Goal: Task Accomplishment & Management: Use online tool/utility

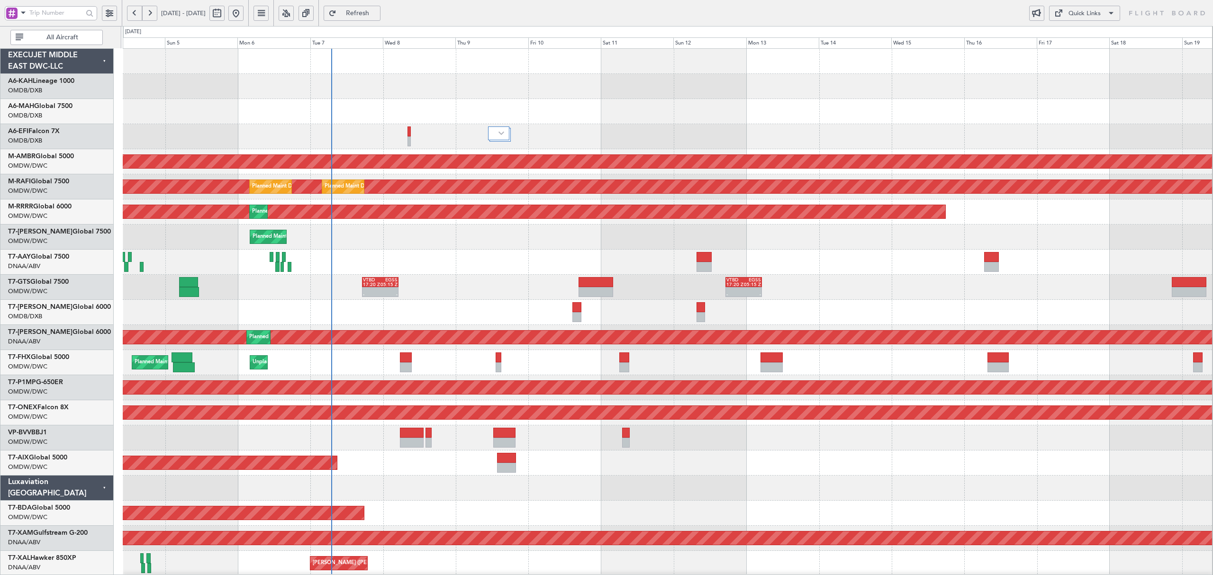
click at [57, 298] on div "T7-GTS Global 7500 OMDW/DWC Dubai (Al Maktoum Intl)" at bounding box center [56, 287] width 113 height 25
click at [57, 308] on link "T7-AZIZI Global 6000" at bounding box center [59, 307] width 103 height 7
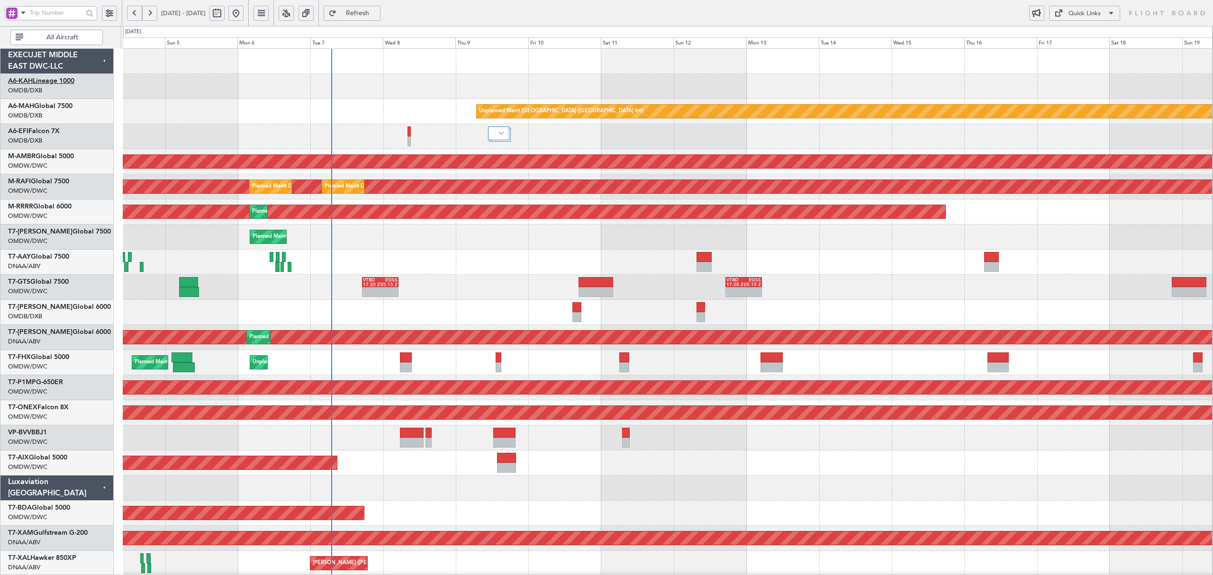
click at [74, 81] on link "A6-KAH Lineage 1000" at bounding box center [41, 81] width 66 height 7
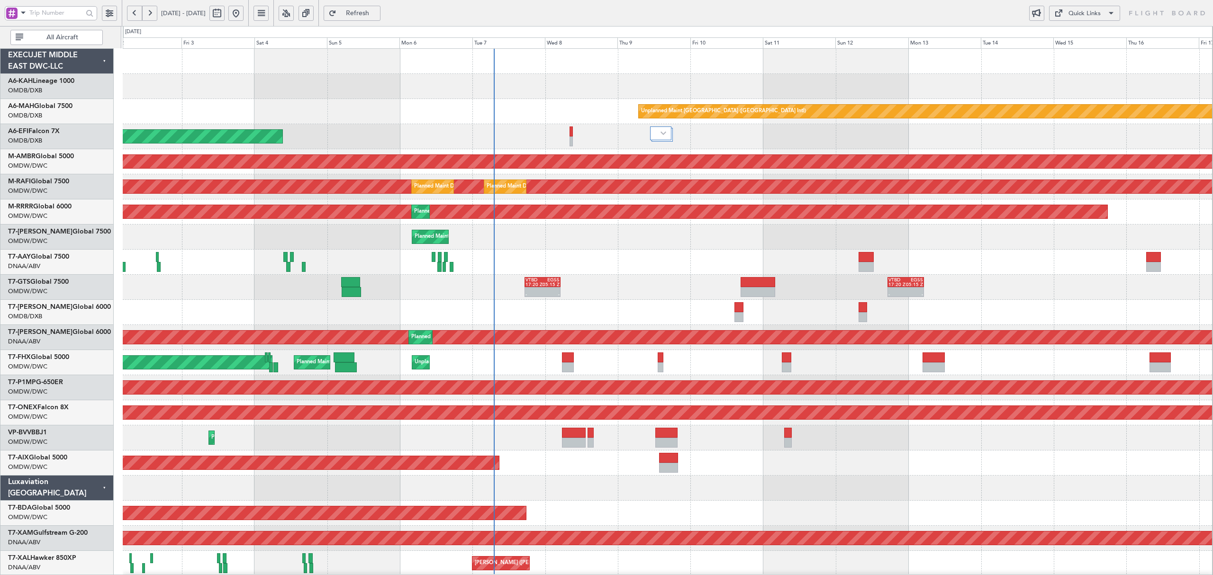
click at [425, 114] on div "Unplanned Maint [GEOGRAPHIC_DATA] ([GEOGRAPHIC_DATA] Intl) Planned Maint [GEOGR…" at bounding box center [667, 111] width 1089 height 25
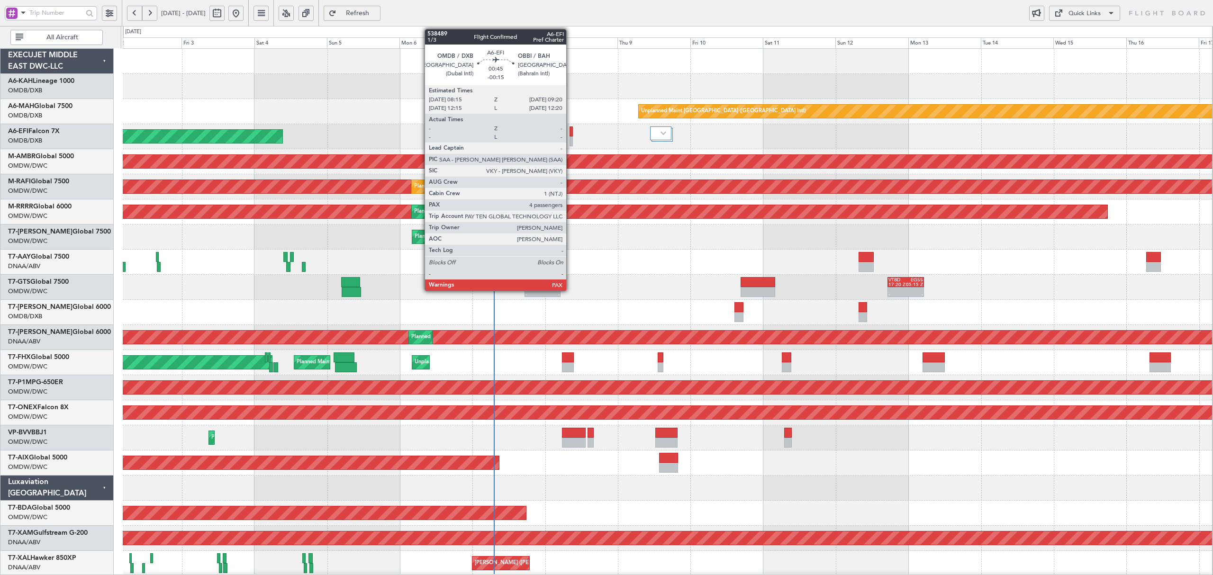
click at [571, 142] on div at bounding box center [570, 141] width 3 height 10
click at [571, 132] on div at bounding box center [570, 131] width 3 height 10
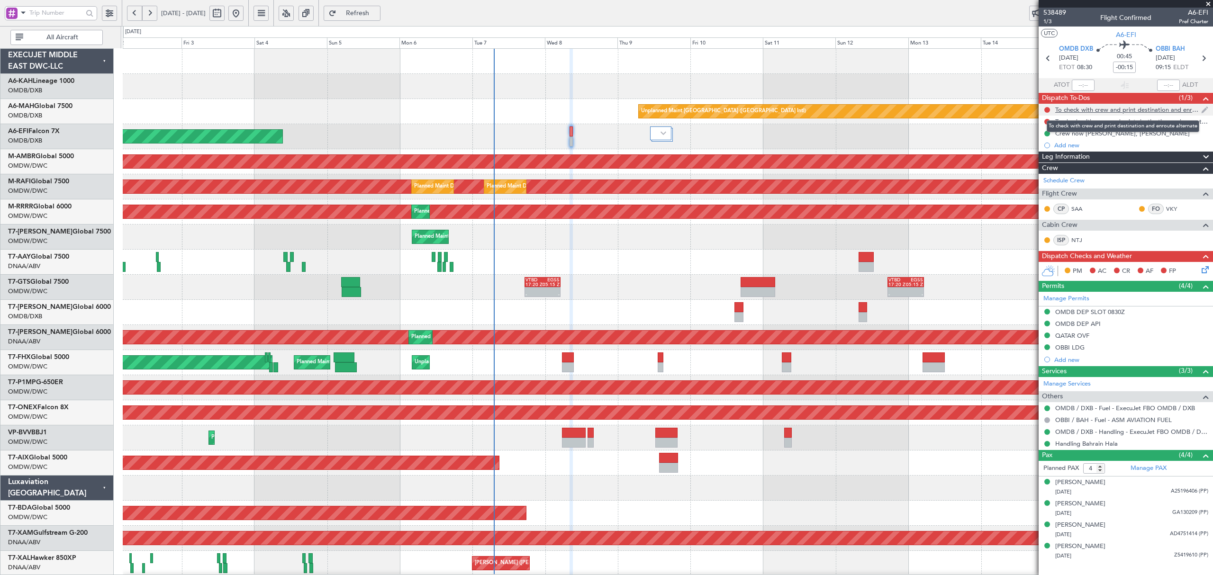
click at [1109, 111] on div "To check with crew and print destination and enroute alternate" at bounding box center [1128, 110] width 146 height 8
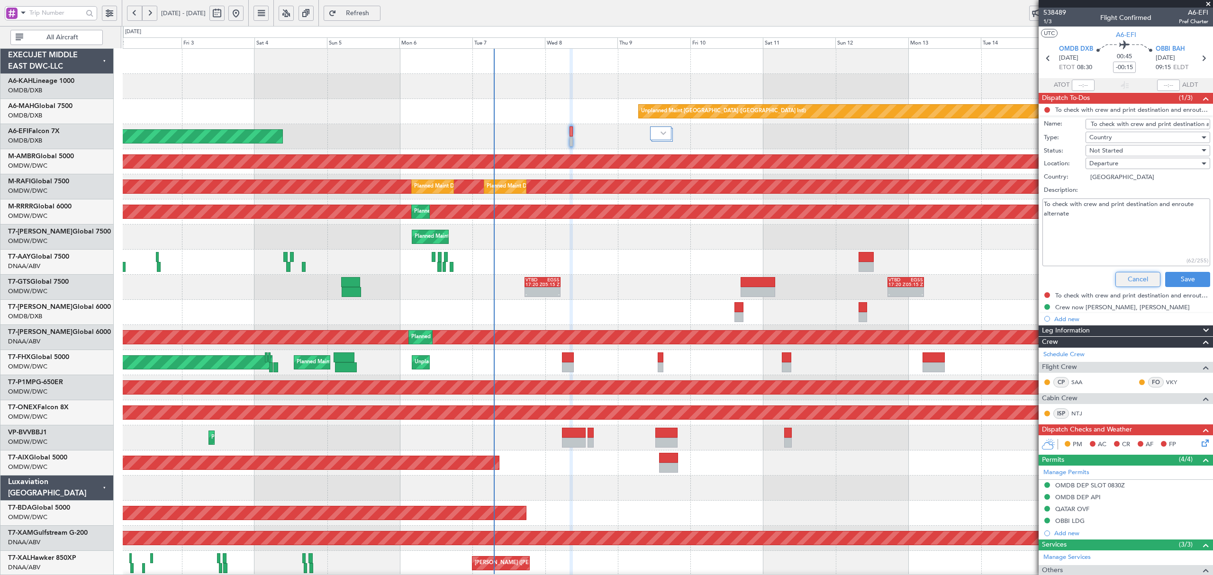
click at [1134, 281] on button "Cancel" at bounding box center [1137, 279] width 45 height 15
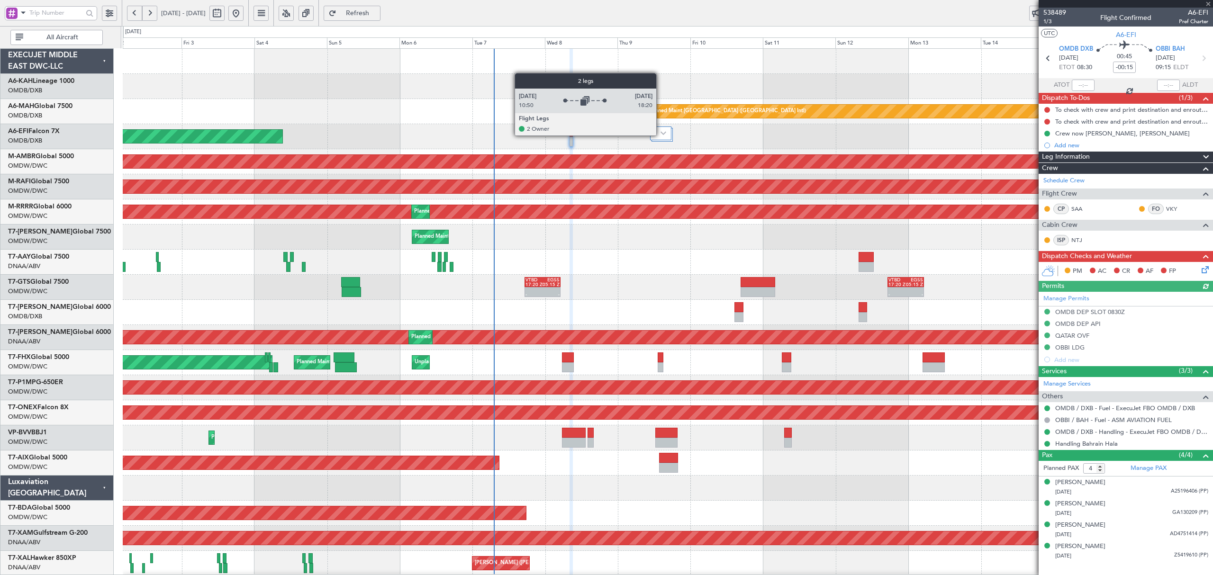
click at [660, 135] on div at bounding box center [660, 133] width 21 height 14
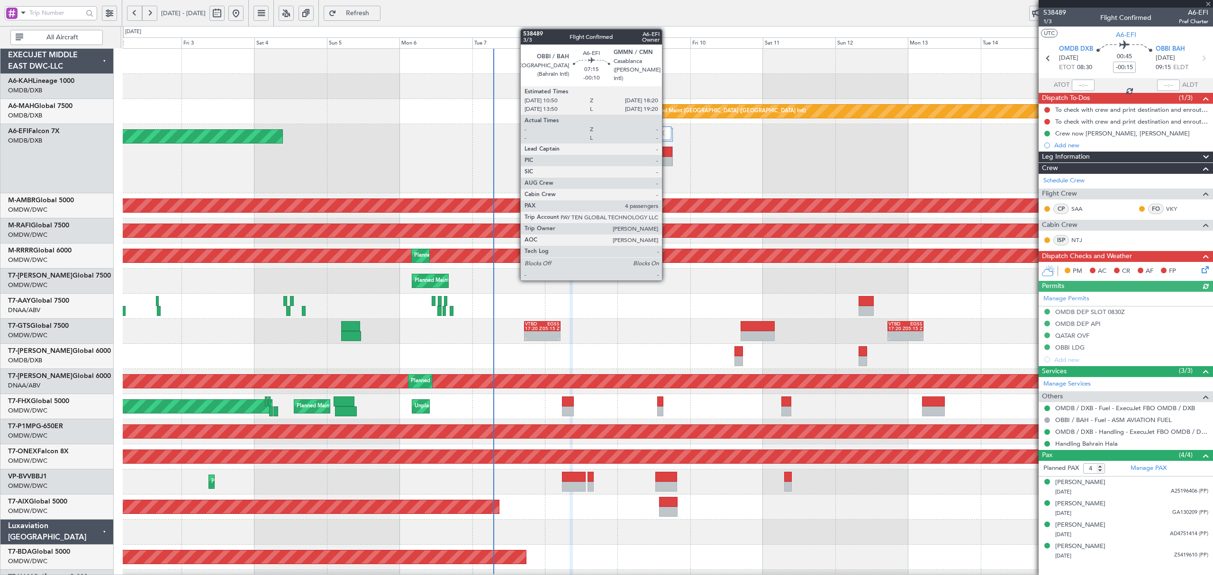
click at [666, 154] on div at bounding box center [661, 152] width 22 height 10
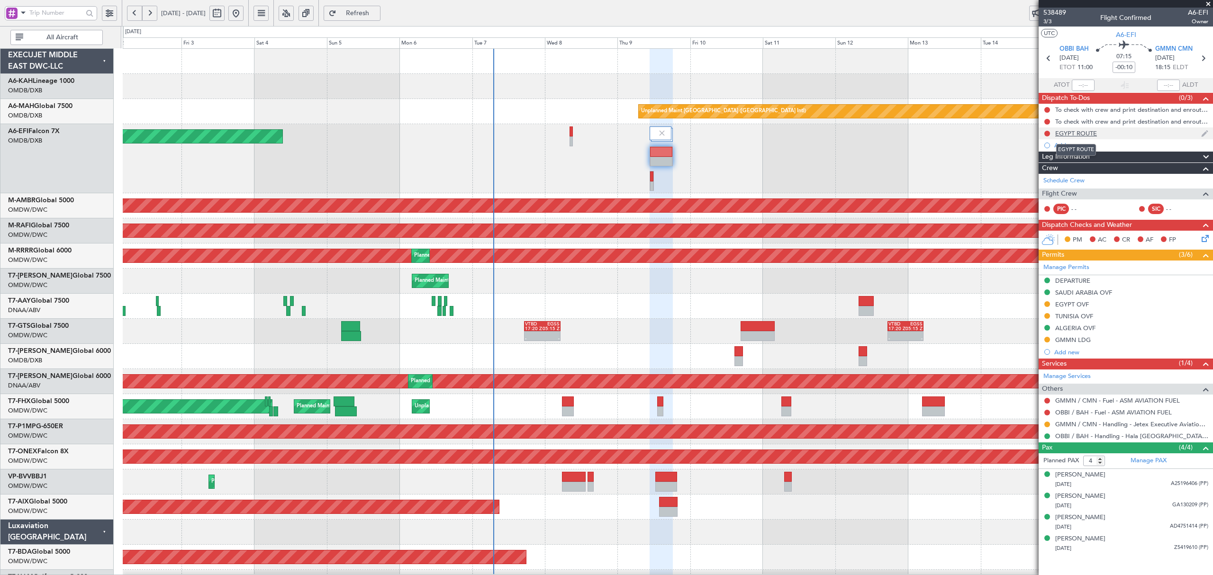
click at [1073, 134] on div "EGYPT ROUTE" at bounding box center [1076, 133] width 42 height 8
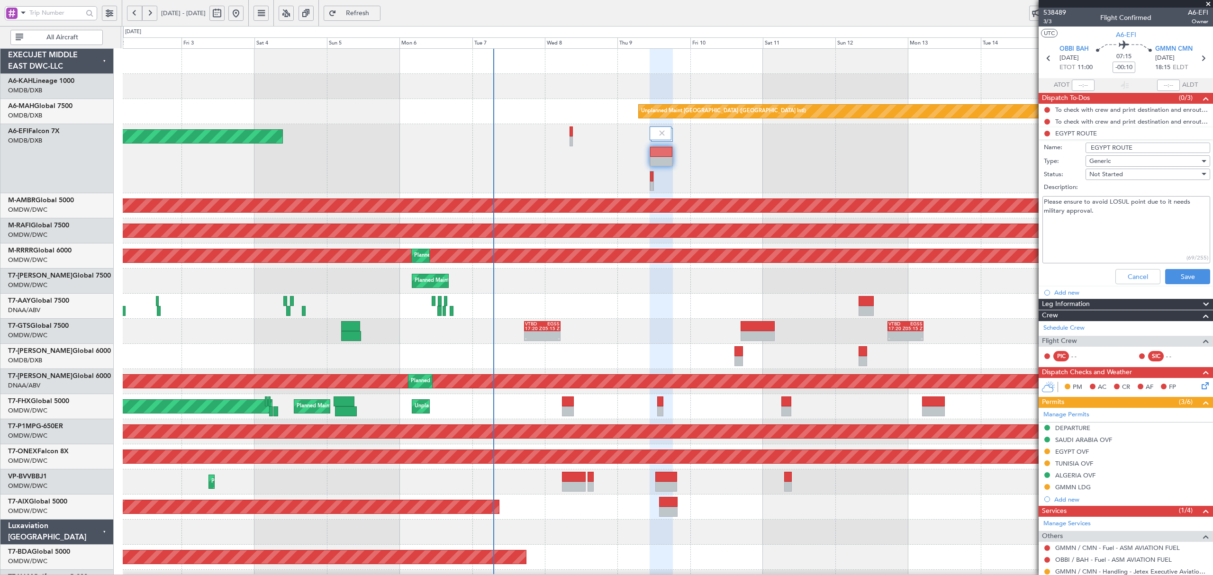
drag, startPoint x: 1067, startPoint y: 201, endPoint x: 1159, endPoint y: 199, distance: 91.5
click at [1159, 199] on textarea "Please ensure to avoid LOSUL point due to it needs military approval." at bounding box center [1126, 230] width 168 height 68
click at [1120, 274] on button "Cancel" at bounding box center [1137, 276] width 45 height 15
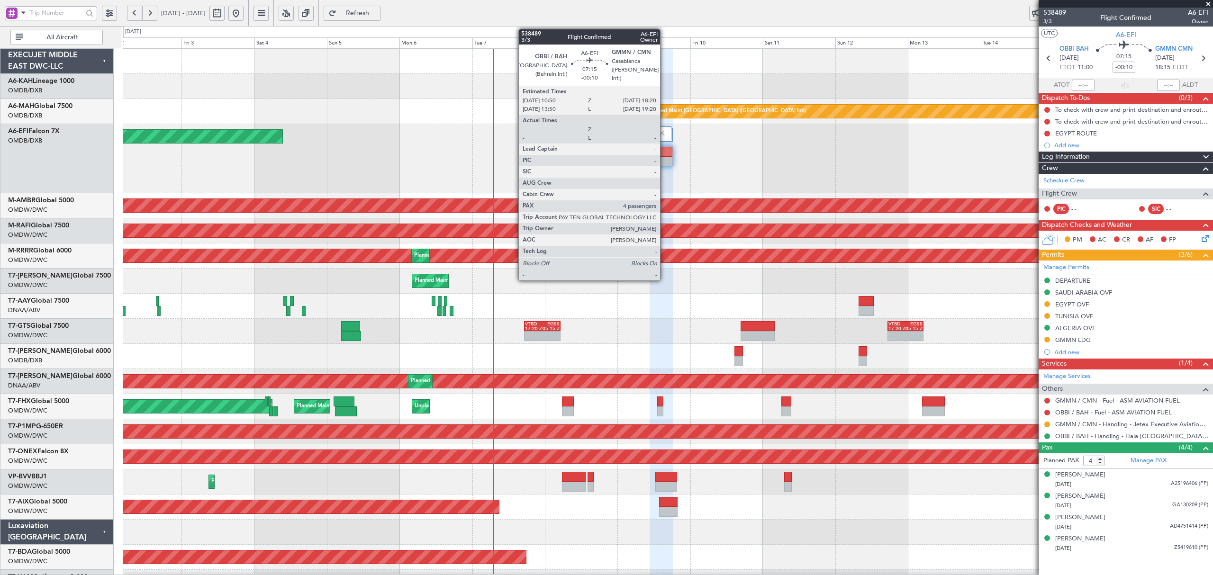
click at [664, 155] on div at bounding box center [661, 152] width 22 height 10
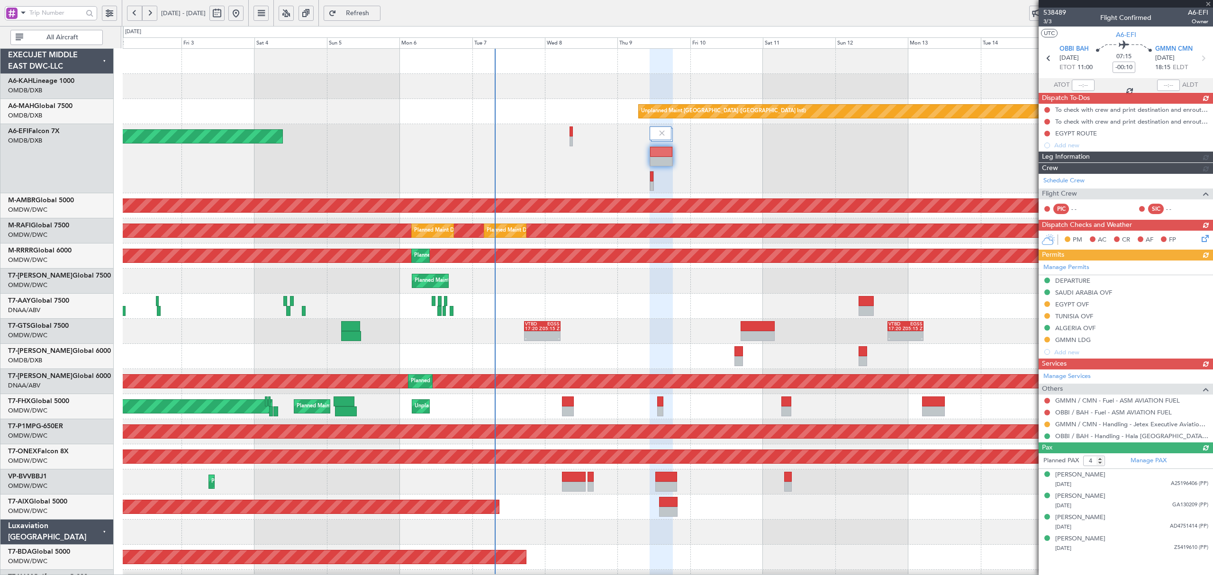
click at [61, 83] on link "A6-KAH Lineage 1000" at bounding box center [41, 81] width 66 height 7
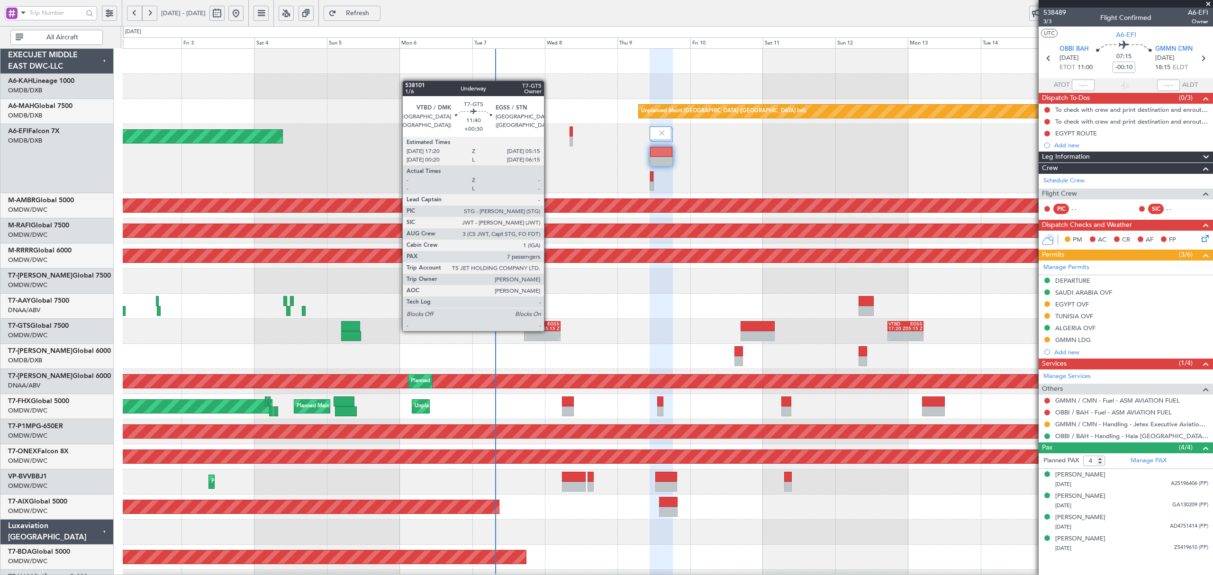
click at [548, 331] on div "- -" at bounding box center [542, 336] width 36 height 10
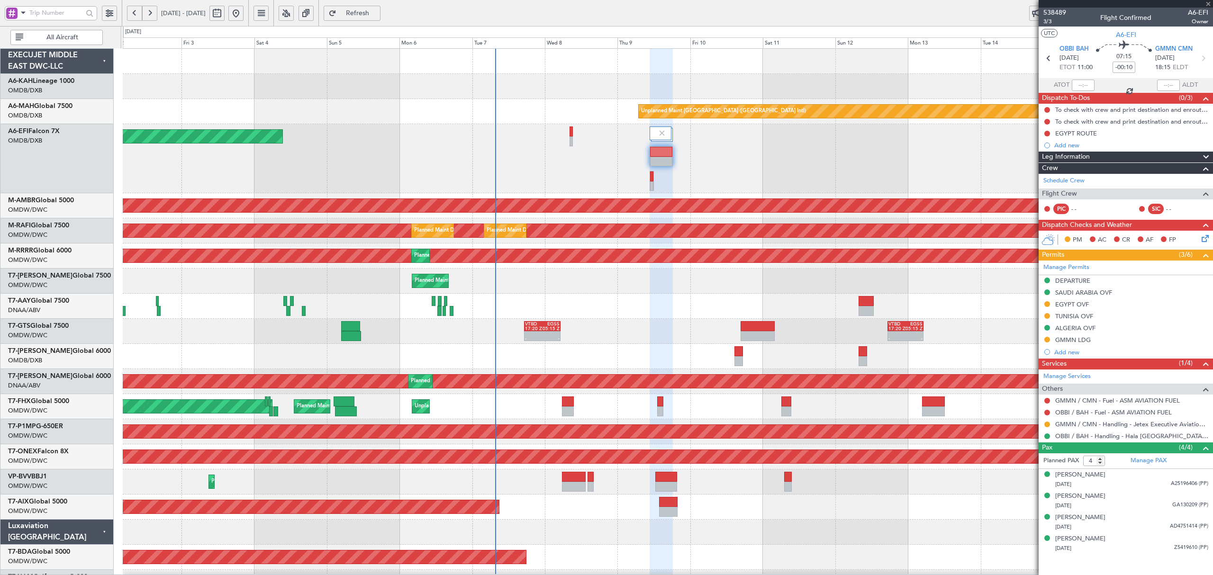
type input "+00:30"
type input "7"
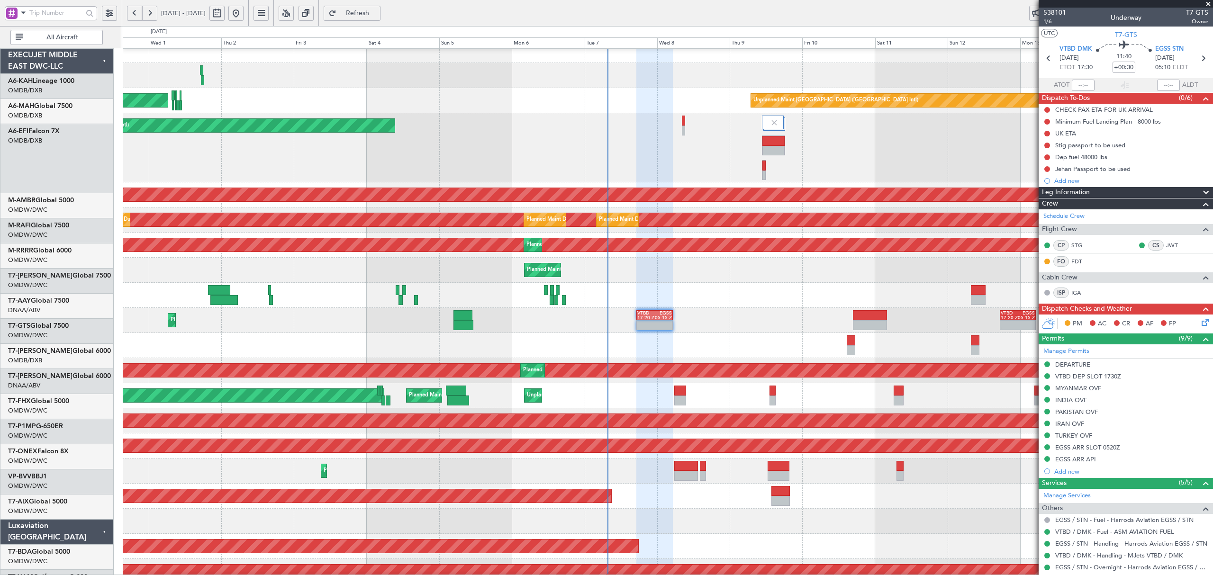
scroll to position [20, 0]
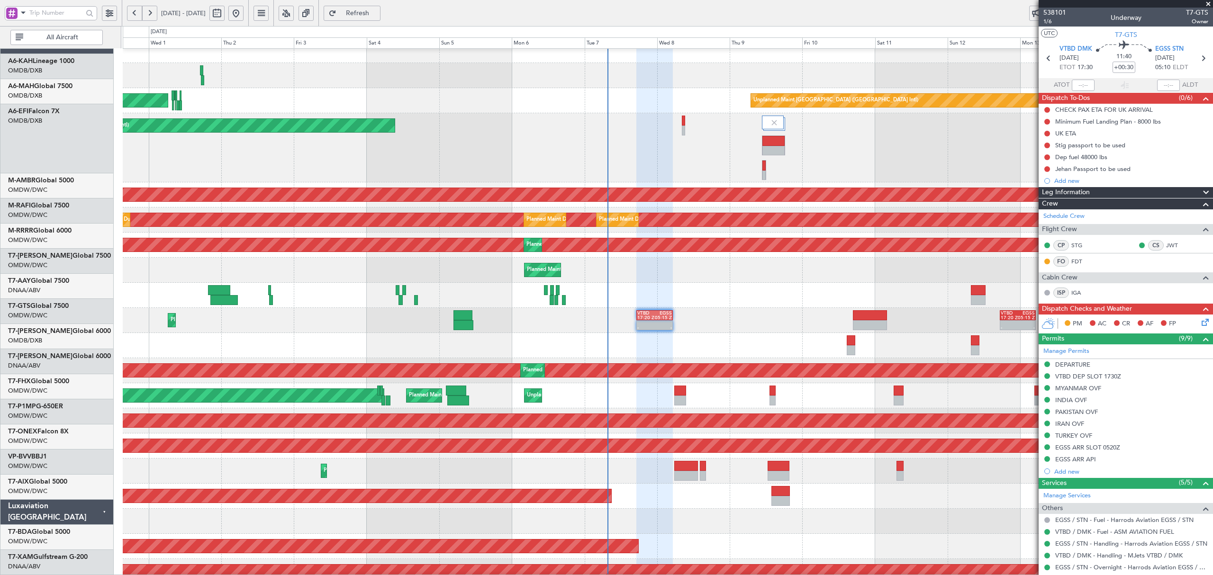
click at [423, 315] on div "- - VTBD 17:20 Z EGSS 05:15 Z - - VTBD 17:20 Z EGSS 05:15 Z Planned Maint [GEOG…" at bounding box center [667, 320] width 1089 height 25
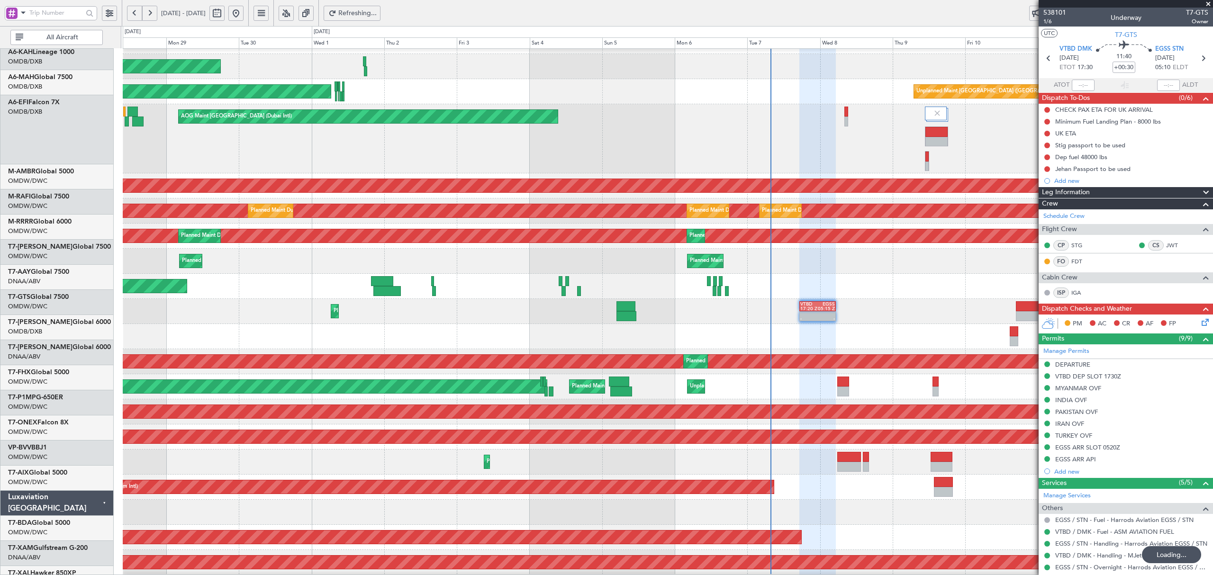
click at [819, 274] on div "Unplanned Maint [GEOGRAPHIC_DATA] (Al Maktoum Intl) Unplanned Maint [GEOGRAPHIC…" at bounding box center [667, 286] width 1089 height 25
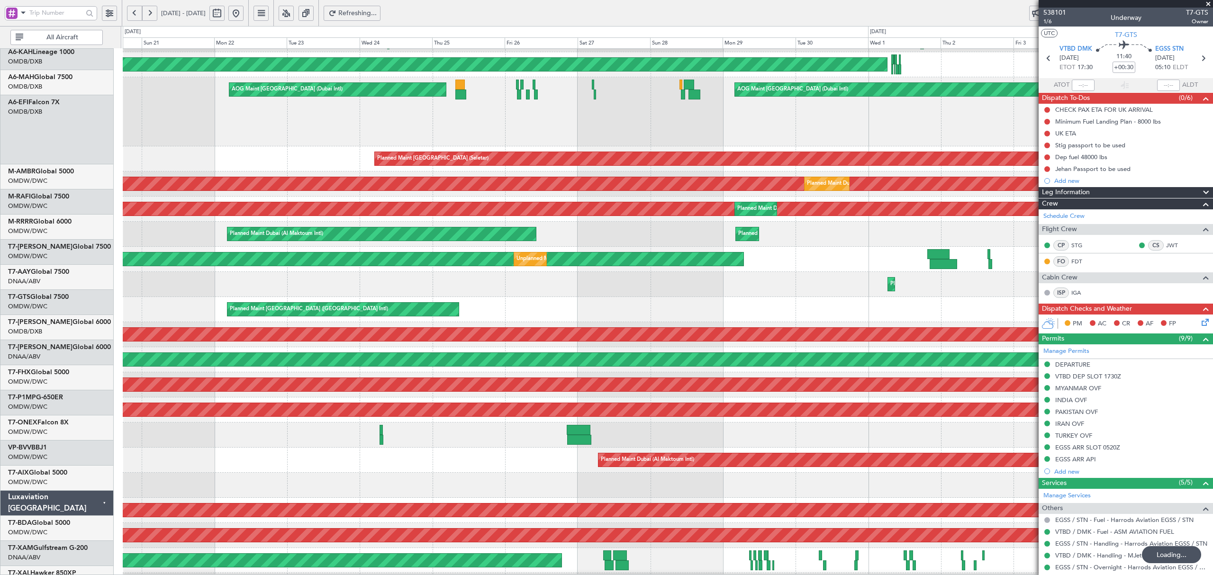
scroll to position [46, 0]
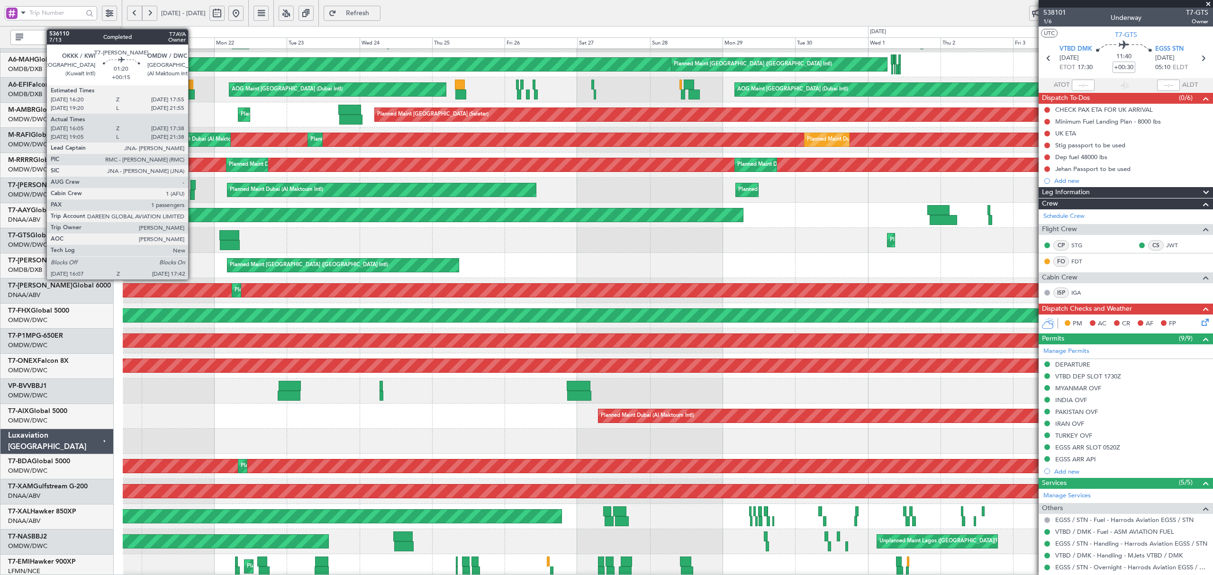
click at [192, 196] on div at bounding box center [192, 195] width 5 height 10
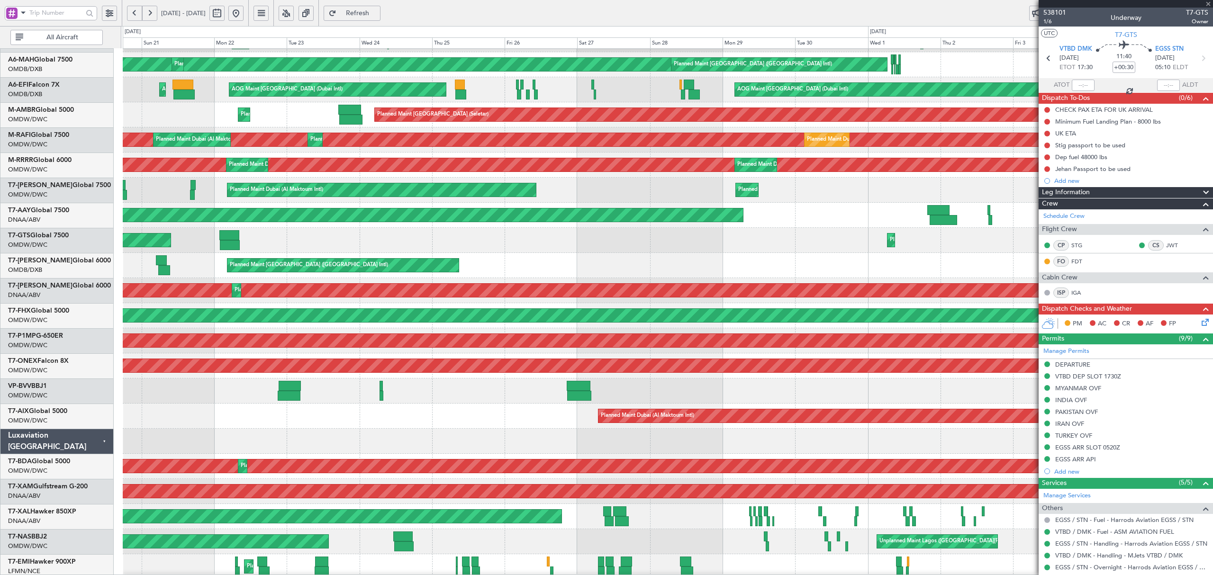
type input "+00:15"
type input "16:15"
type input "17:33"
type input "1"
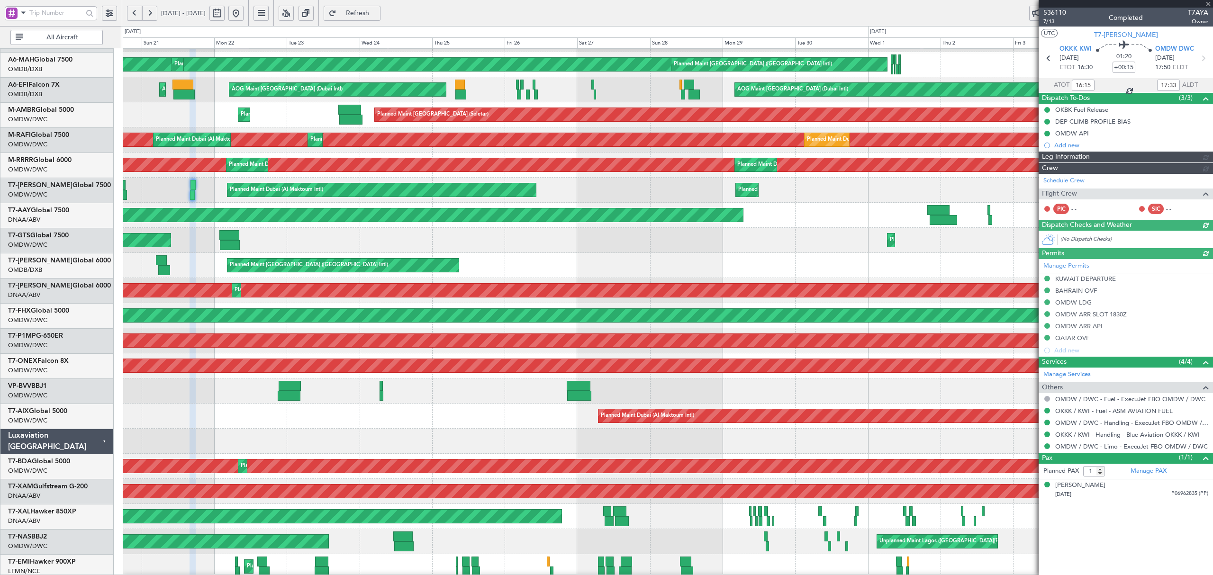
type input "[PERSON_NAME] ([PERSON_NAME])"
type input "7263"
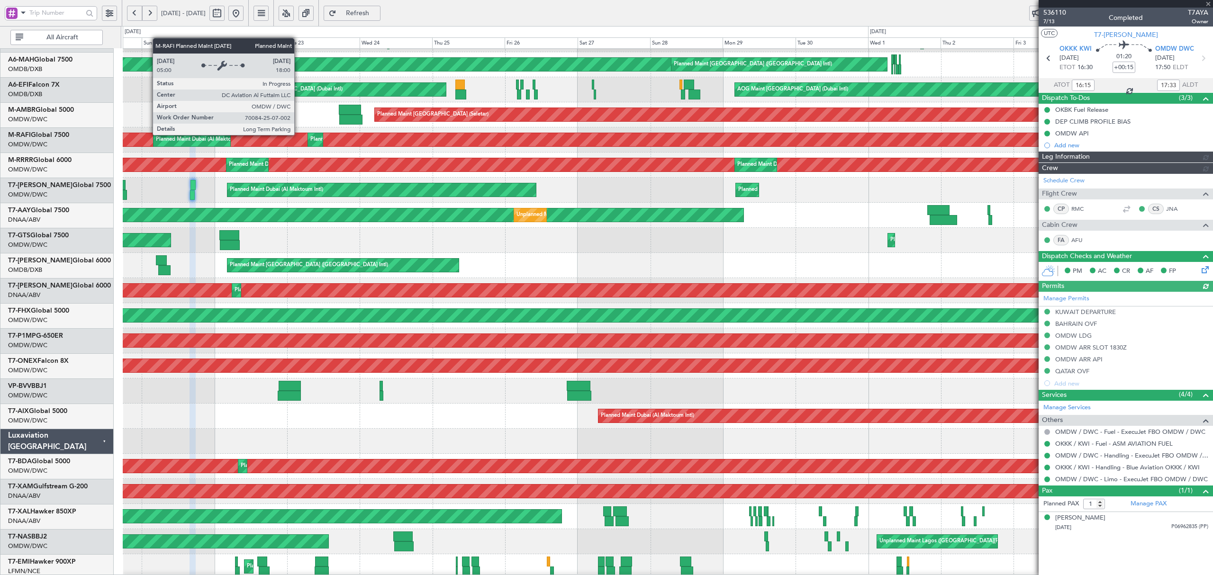
type input "[PERSON_NAME] ([PERSON_NAME])"
type input "7263"
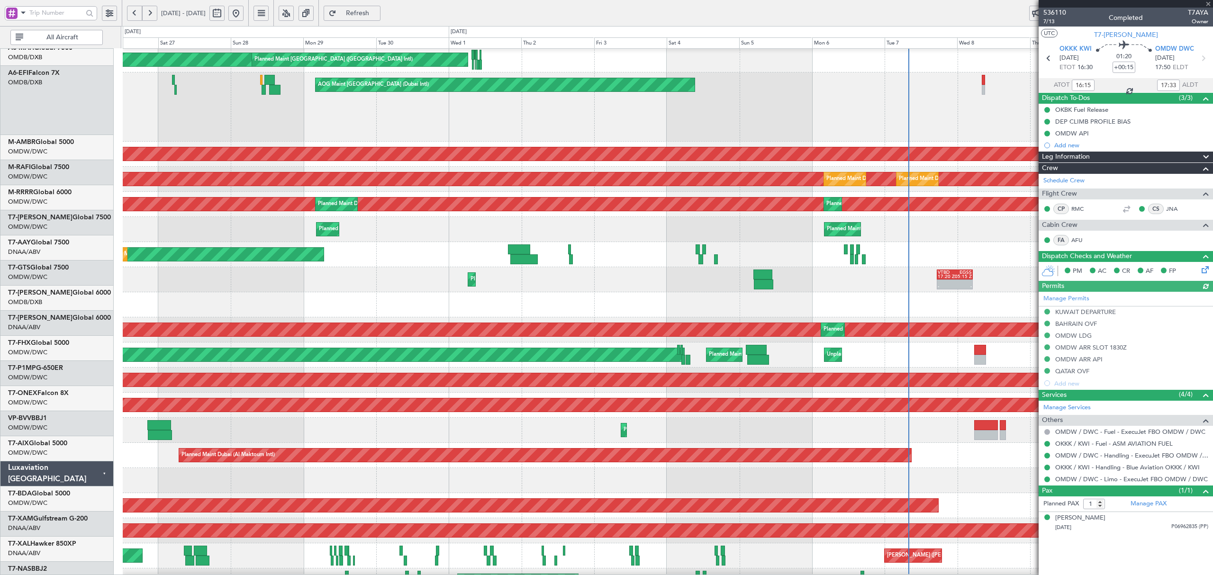
click at [78, 254] on div "Planned Maint [GEOGRAPHIC_DATA] (Al Bateen Executive) Planned Maint [GEOGRAPHIC…" at bounding box center [606, 300] width 1213 height 549
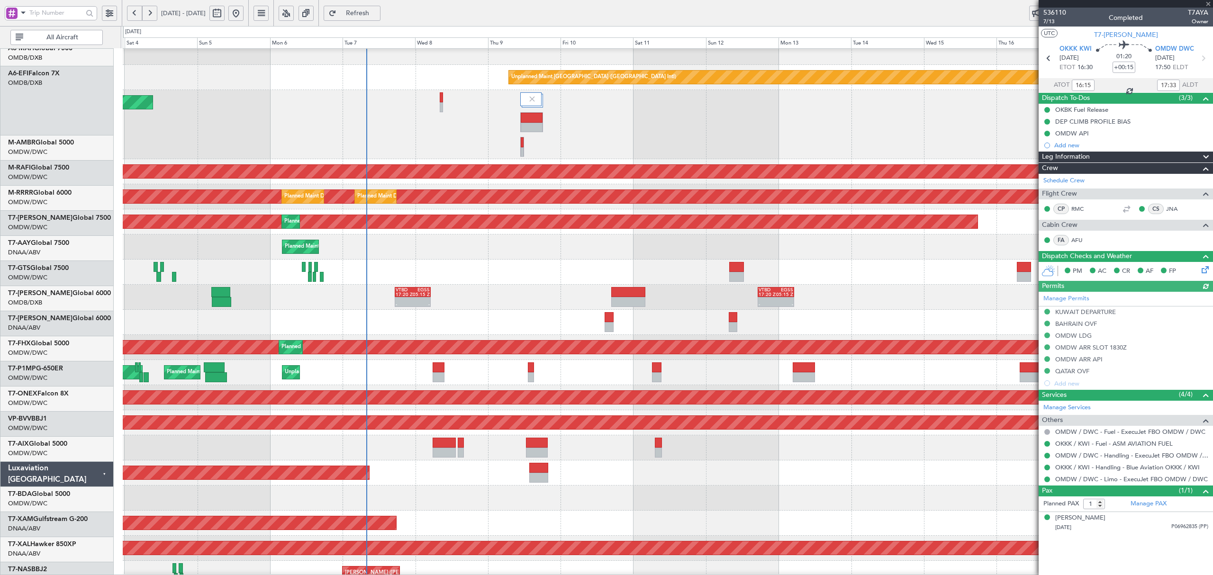
scroll to position [16, 0]
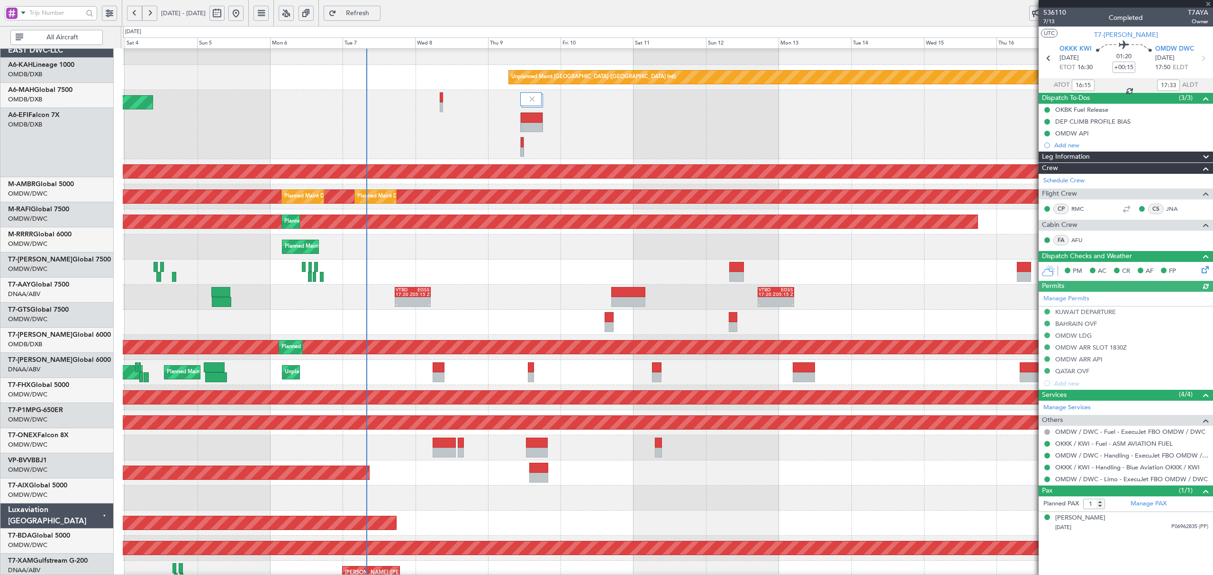
click at [294, 228] on div "Planned Maint Dubai (Al Maktoum Intl) Planned Maint [GEOGRAPHIC_DATA] (Al Makto…" at bounding box center [667, 221] width 1089 height 25
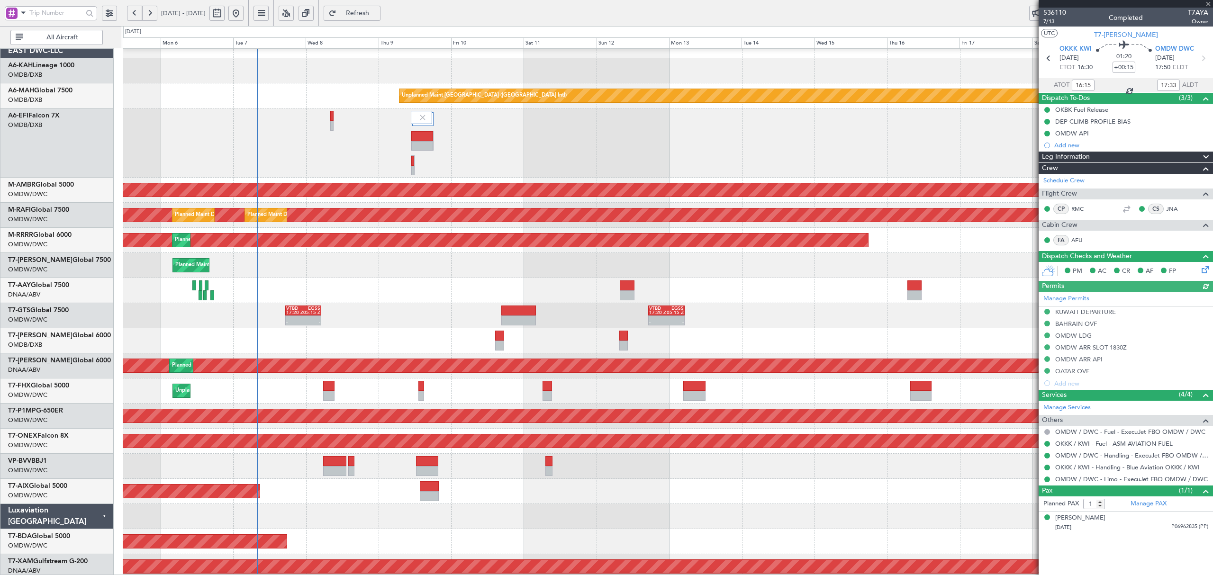
click at [334, 123] on div "AOG Maint [GEOGRAPHIC_DATA] (Dubai Intl)" at bounding box center [667, 142] width 1089 height 69
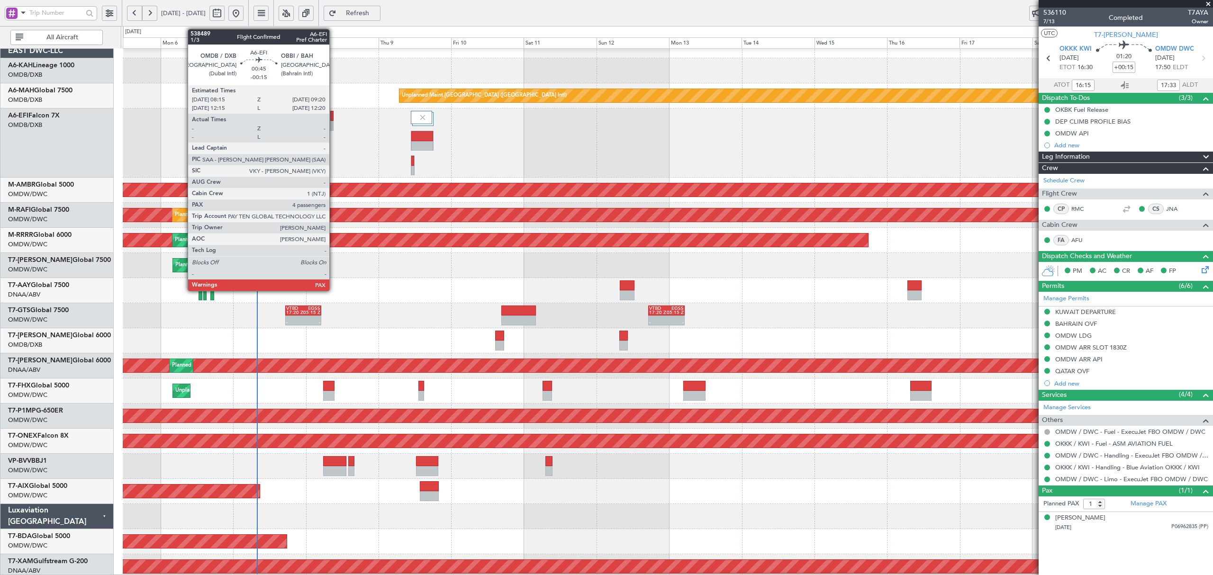
click at [334, 122] on div at bounding box center [331, 126] width 3 height 10
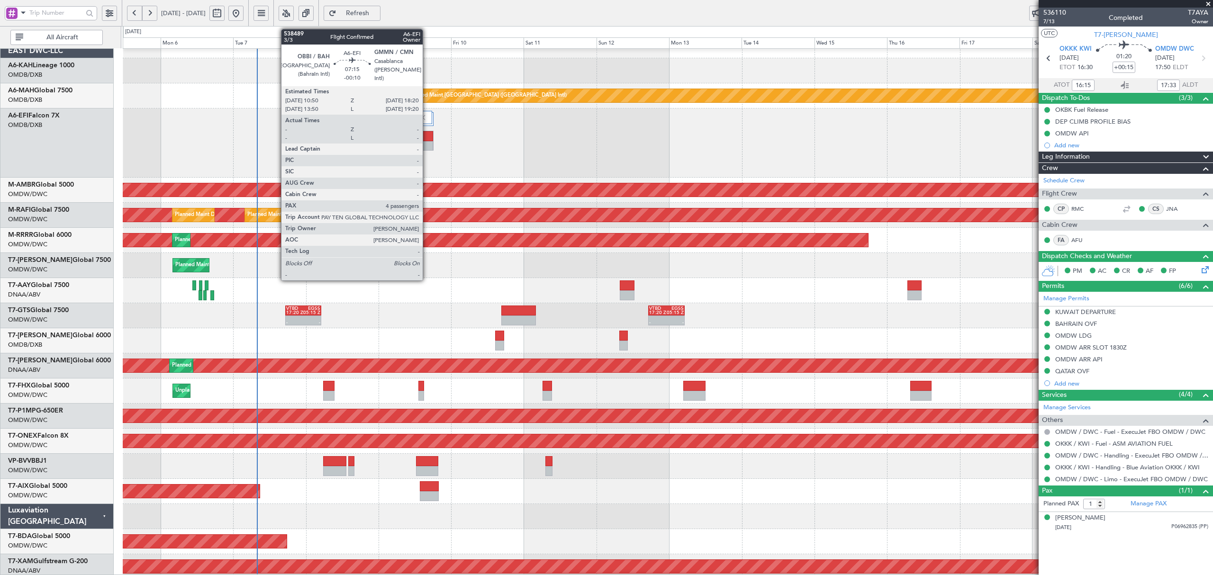
click at [427, 144] on div at bounding box center [422, 146] width 22 height 10
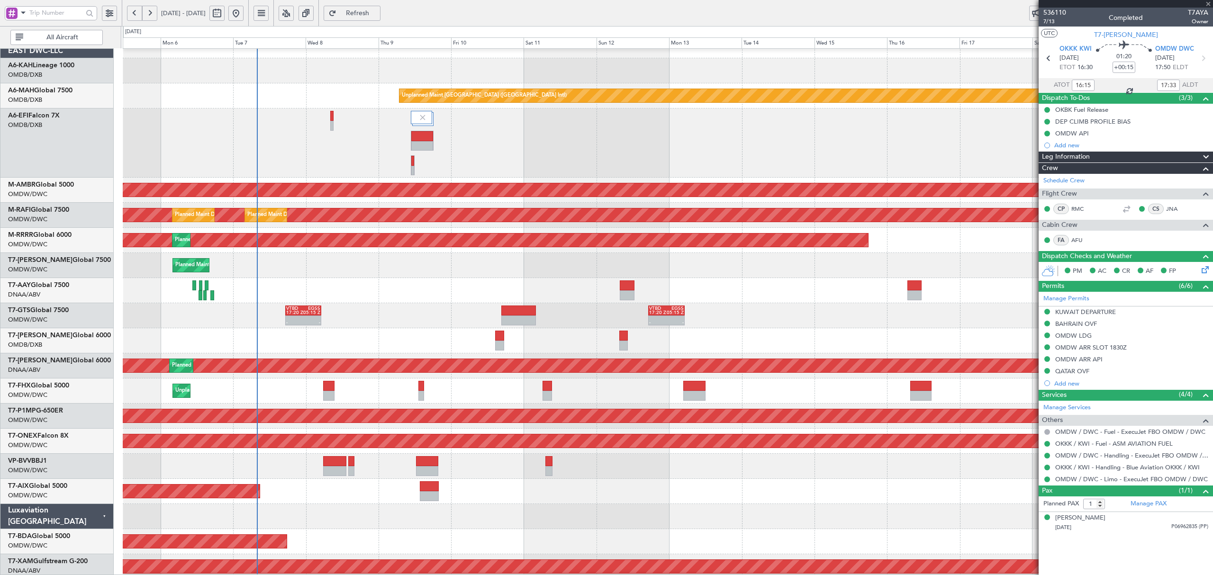
type input "-00:10"
type input "4"
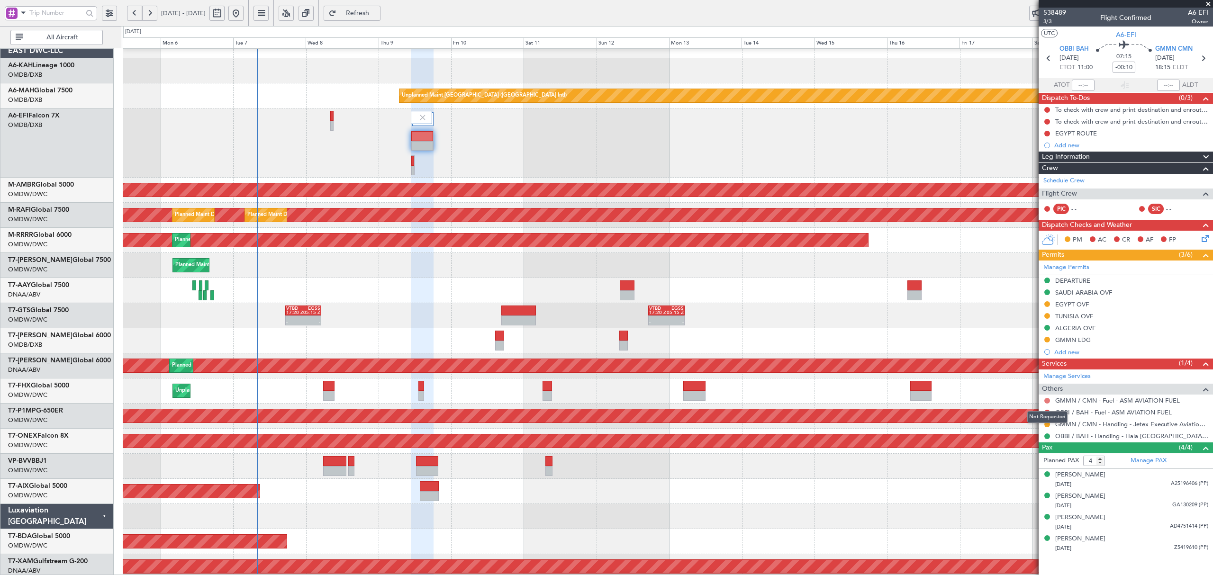
click at [1047, 402] on button at bounding box center [1047, 401] width 6 height 6
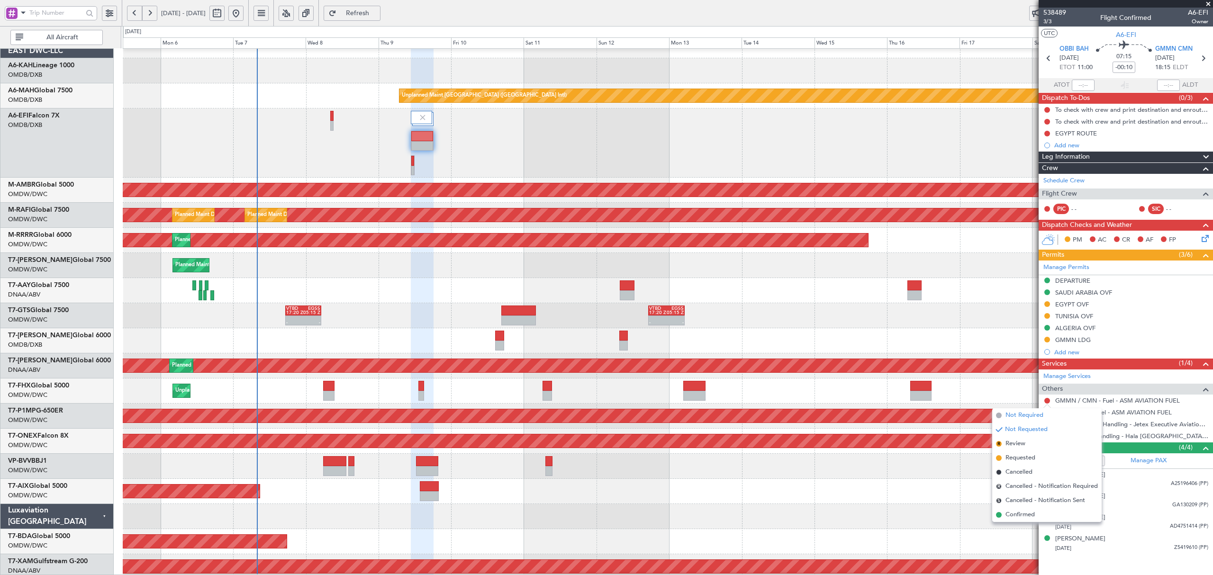
click at [1031, 414] on span "Not Required" at bounding box center [1024, 415] width 38 height 9
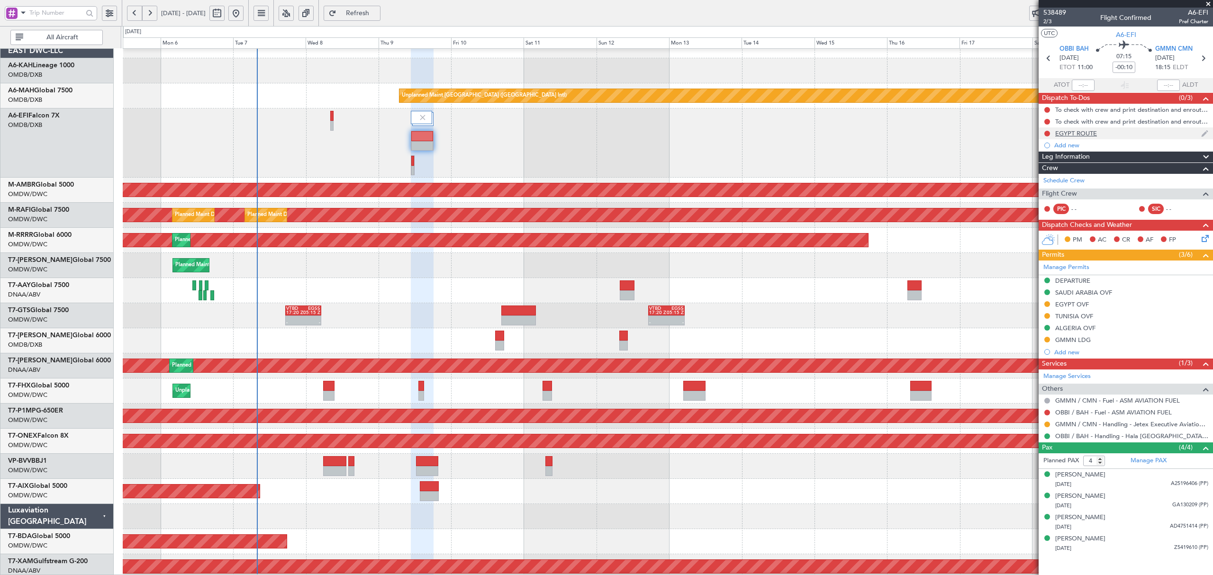
click at [1068, 135] on div "EGYPT ROUTE" at bounding box center [1076, 133] width 42 height 8
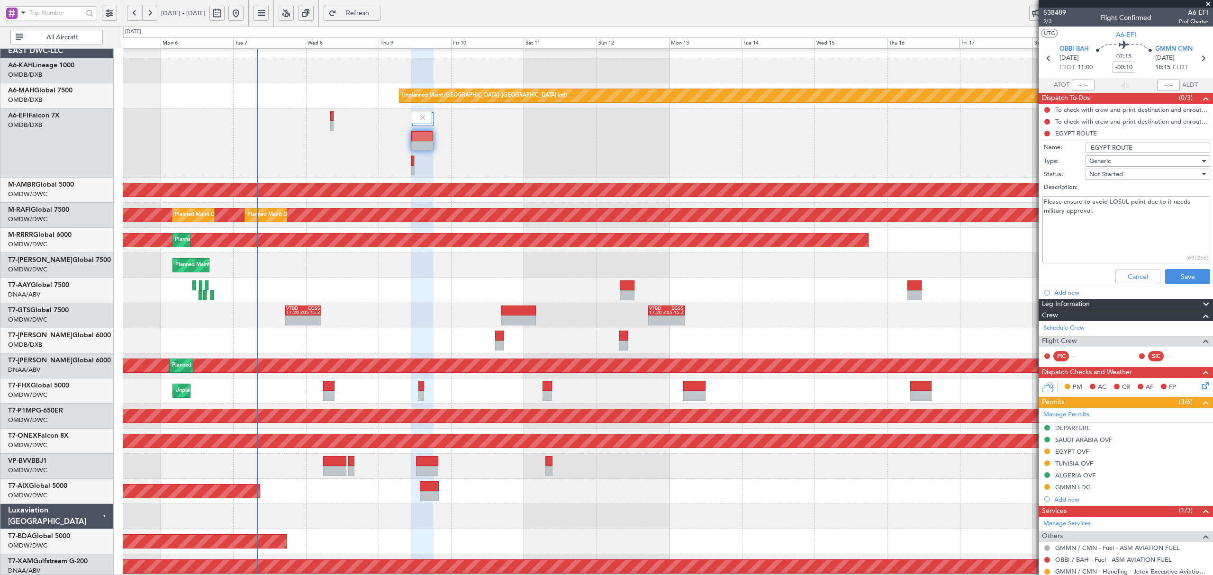
drag, startPoint x: 1059, startPoint y: 201, endPoint x: 1132, endPoint y: 211, distance: 73.2
click at [1132, 211] on textarea "Please ensure to avoid LOSUL point due to it needs military approval." at bounding box center [1126, 230] width 168 height 68
click at [1125, 221] on textarea "Please ensure to avoid LOSUL point due to it needs military approval." at bounding box center [1126, 230] width 168 height 68
click at [1130, 283] on button "Cancel" at bounding box center [1137, 276] width 45 height 15
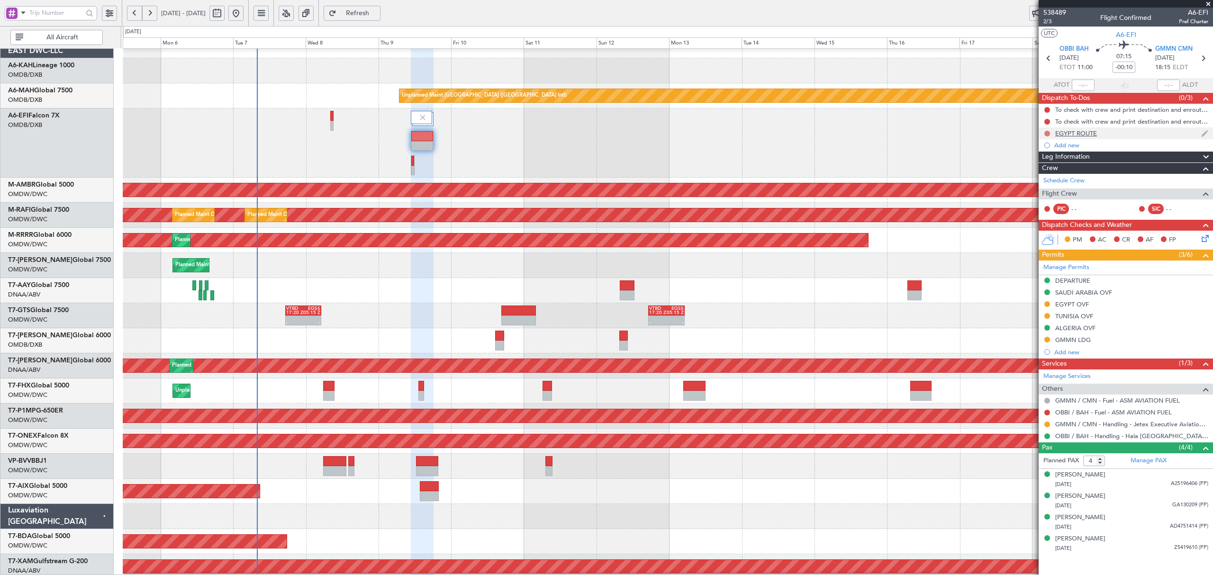
click at [1048, 135] on button at bounding box center [1047, 134] width 6 height 6
click at [1048, 173] on span "Completed" at bounding box center [1051, 175] width 31 height 9
click at [1047, 120] on button at bounding box center [1047, 122] width 6 height 6
click at [1050, 175] on span "Cancelled" at bounding box center [1049, 177] width 27 height 9
click at [1202, 239] on icon at bounding box center [1204, 237] width 8 height 8
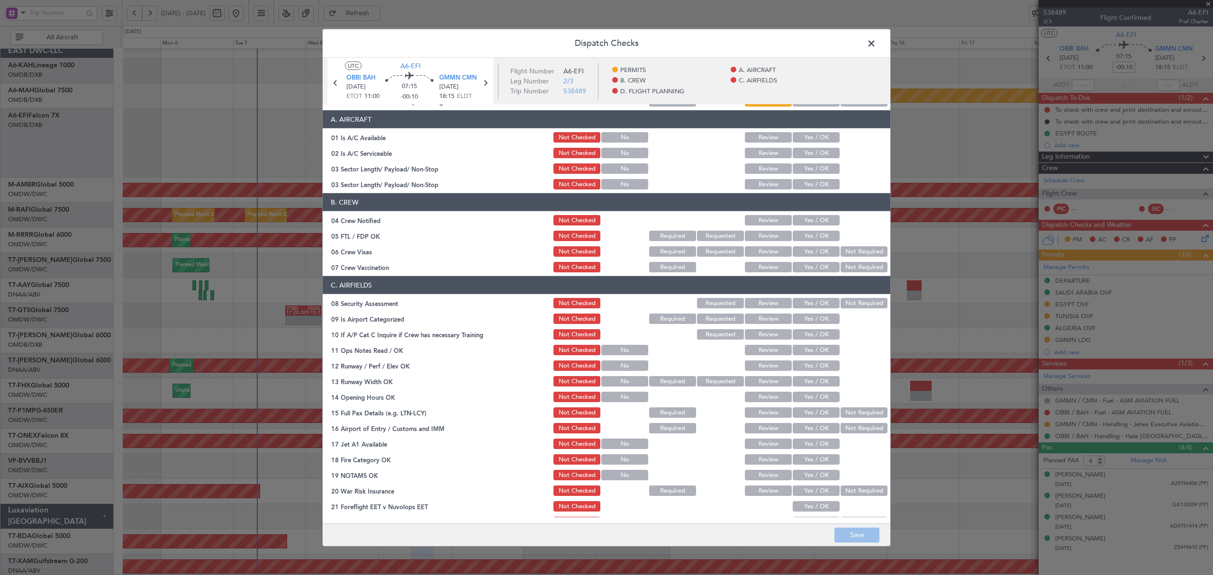
scroll to position [0, 0]
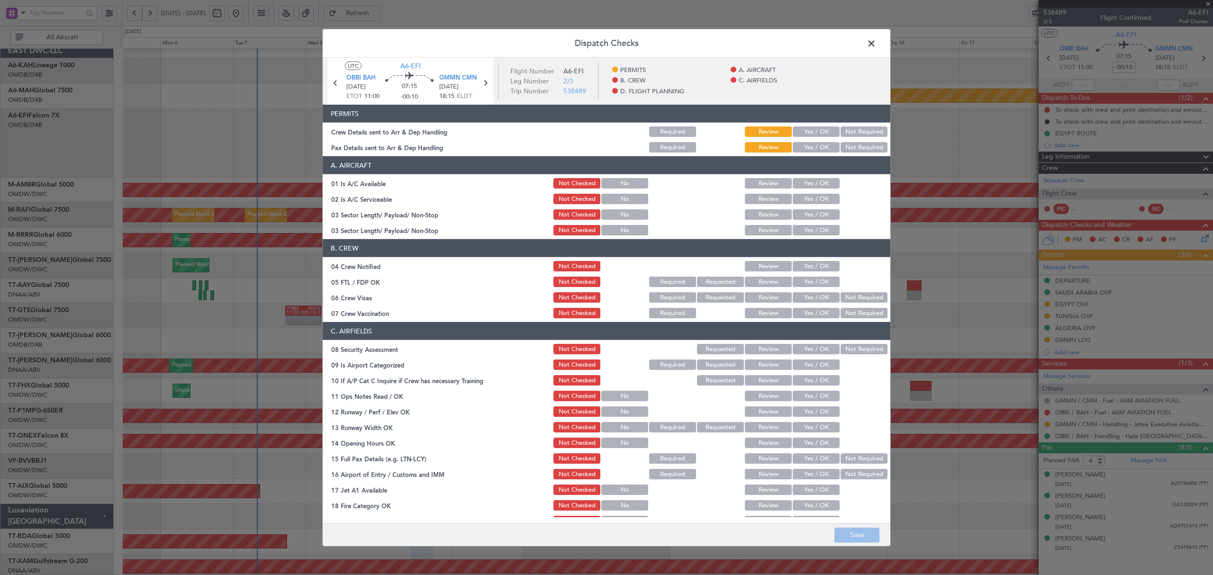
click at [876, 41] on span at bounding box center [876, 45] width 0 height 19
